Goal: Task Accomplishment & Management: Complete application form

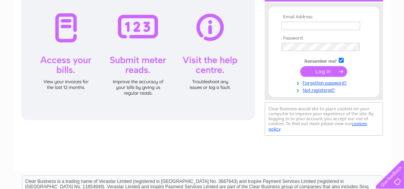
scroll to position [114, 0]
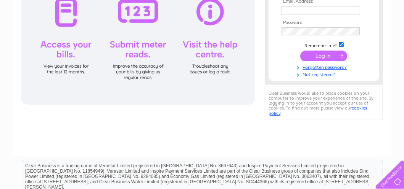
click at [326, 75] on link "Not registered?" at bounding box center [324, 74] width 87 height 7
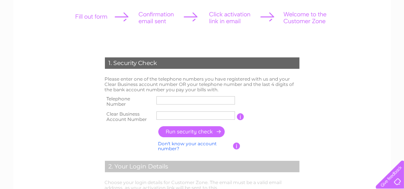
scroll to position [114, 0]
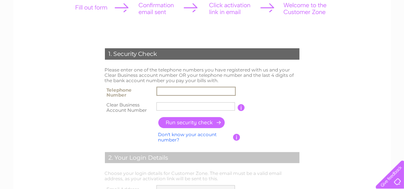
click at [172, 94] on input "text" at bounding box center [195, 91] width 79 height 9
click at [172, 91] on input "text" at bounding box center [195, 91] width 79 height 9
type input "5894"
click at [165, 105] on input "text" at bounding box center [195, 107] width 79 height 8
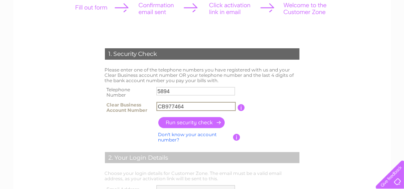
type input "CB977464"
click at [186, 123] on input "button" at bounding box center [191, 122] width 67 height 11
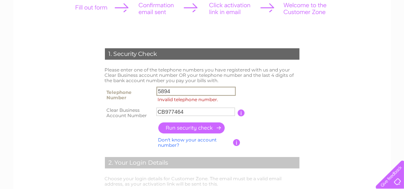
click at [178, 94] on input "5894" at bounding box center [195, 91] width 79 height 9
type input "5"
click at [164, 126] on input "button" at bounding box center [191, 128] width 67 height 11
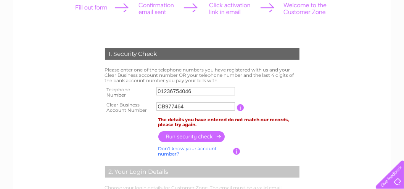
click at [193, 93] on input "01236754046" at bounding box center [195, 91] width 79 height 8
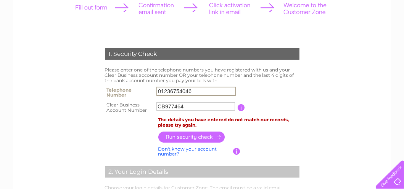
click at [193, 93] on input "01236754046" at bounding box center [195, 91] width 79 height 9
type input "01236766968"
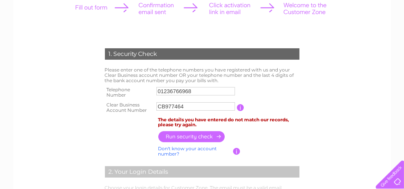
click at [195, 135] on input "button" at bounding box center [191, 136] width 67 height 11
click at [187, 107] on input "CB977464" at bounding box center [195, 107] width 79 height 8
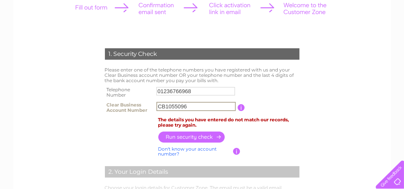
type input "CB1055096"
click at [200, 138] on input "button" at bounding box center [191, 137] width 67 height 11
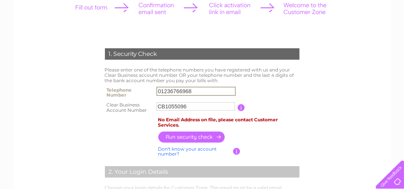
click at [199, 90] on input "01236766968" at bounding box center [195, 91] width 79 height 9
type input "0"
type input "07801658568"
click at [182, 136] on input "button" at bounding box center [191, 137] width 67 height 11
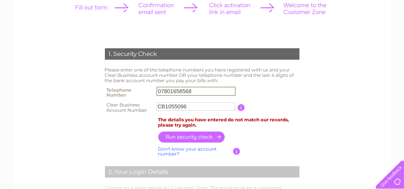
drag, startPoint x: 195, startPoint y: 89, endPoint x: 150, endPoint y: 92, distance: 45.1
click at [152, 91] on tr "Telephone Number 07801658568" at bounding box center [202, 92] width 198 height 15
type input "01236754046"
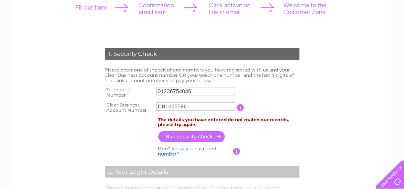
click at [172, 148] on link "Don't know your account number?" at bounding box center [187, 151] width 59 height 11
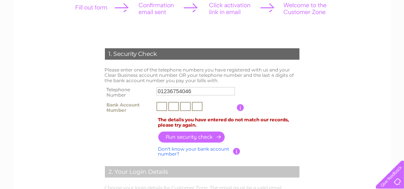
click at [162, 106] on input "text" at bounding box center [161, 106] width 11 height 9
type input "5"
click at [173, 105] on input "text" at bounding box center [173, 106] width 11 height 9
type input "8"
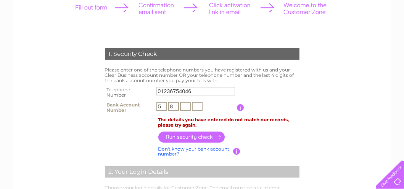
click at [183, 106] on input "text" at bounding box center [185, 106] width 11 height 9
type input "6"
click at [200, 107] on input "text" at bounding box center [197, 106] width 11 height 9
type input "4"
click at [184, 134] on input "button" at bounding box center [191, 136] width 67 height 11
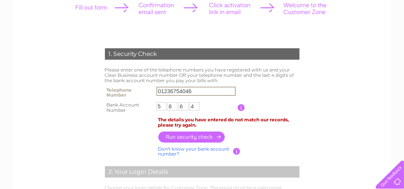
click at [198, 91] on input "01236754046" at bounding box center [195, 91] width 79 height 9
type input "01236766968"
click at [194, 138] on input "button" at bounding box center [191, 137] width 67 height 11
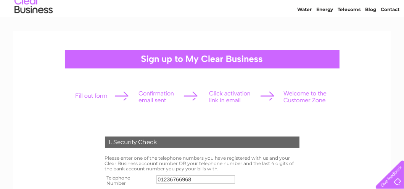
scroll to position [0, 0]
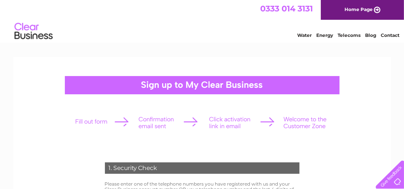
click at [202, 89] on div at bounding box center [202, 85] width 274 height 18
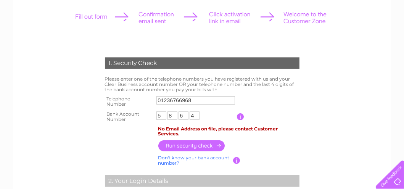
scroll to position [114, 0]
